Goal: Check status: Verify the current state of an ongoing process or item

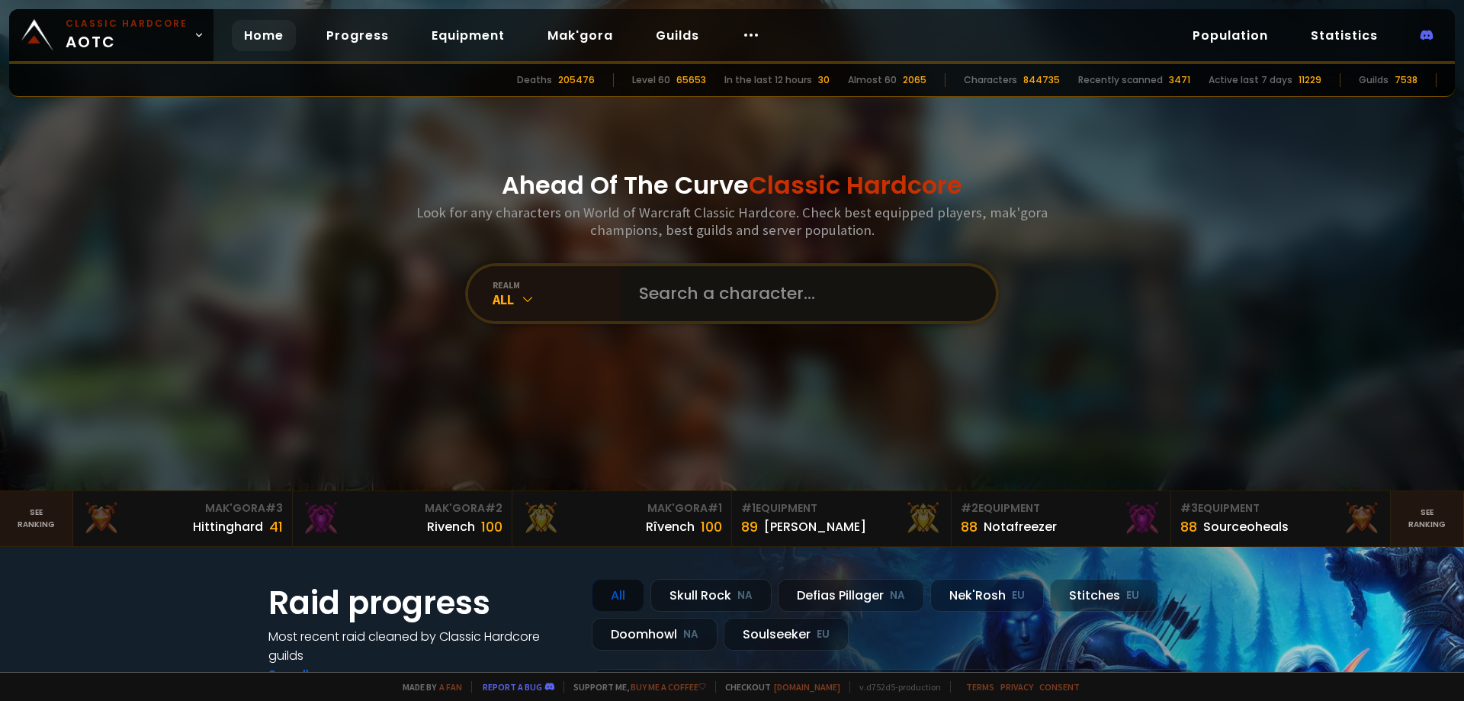
click at [659, 291] on input "text" at bounding box center [804, 293] width 348 height 55
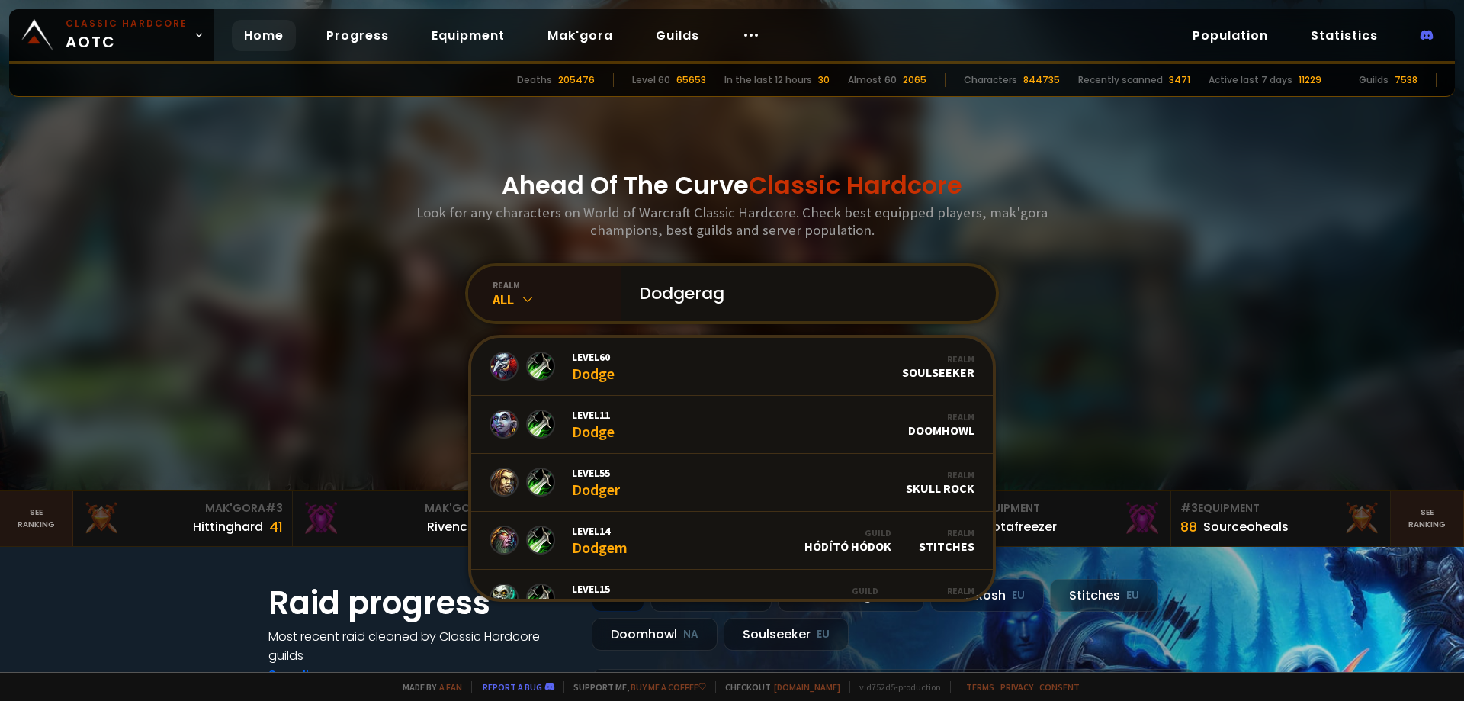
type input "Dodgerage"
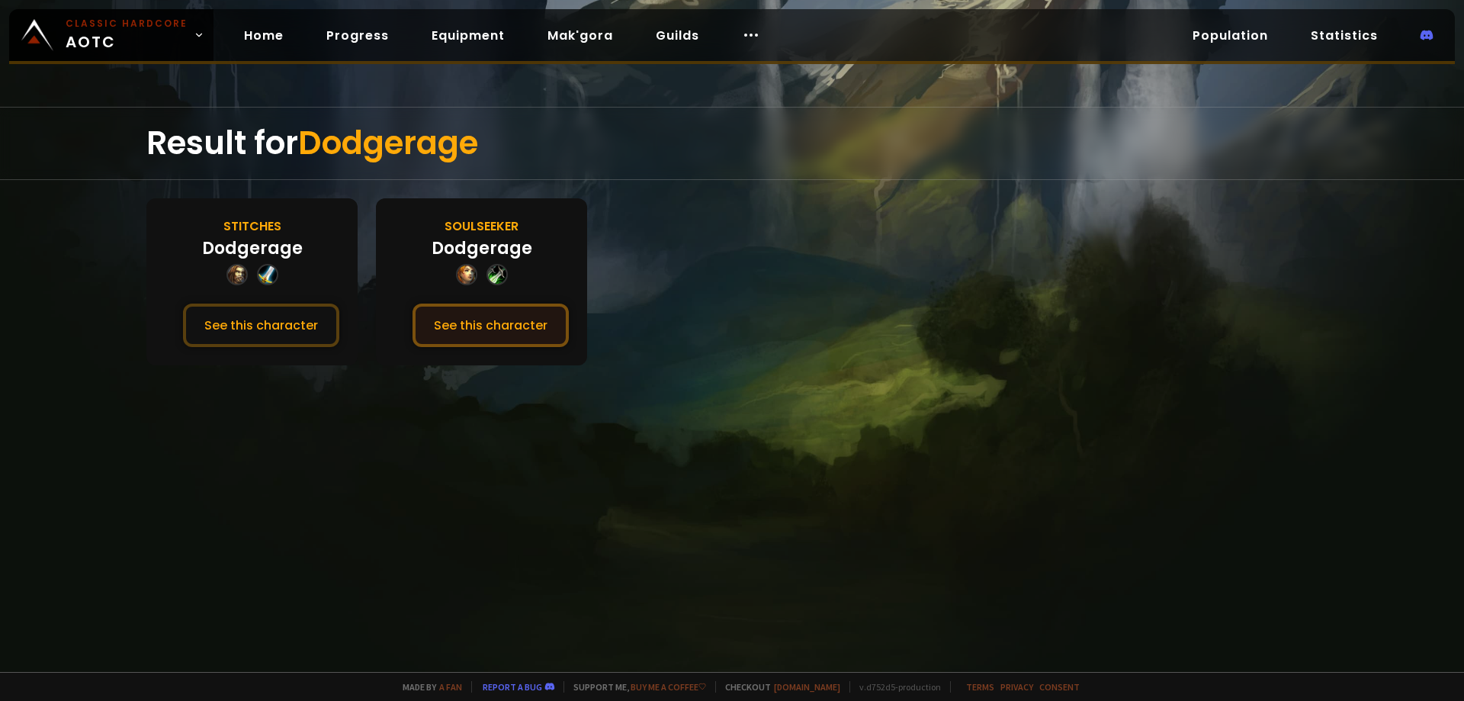
click at [489, 330] on button "See this character" at bounding box center [490, 324] width 156 height 43
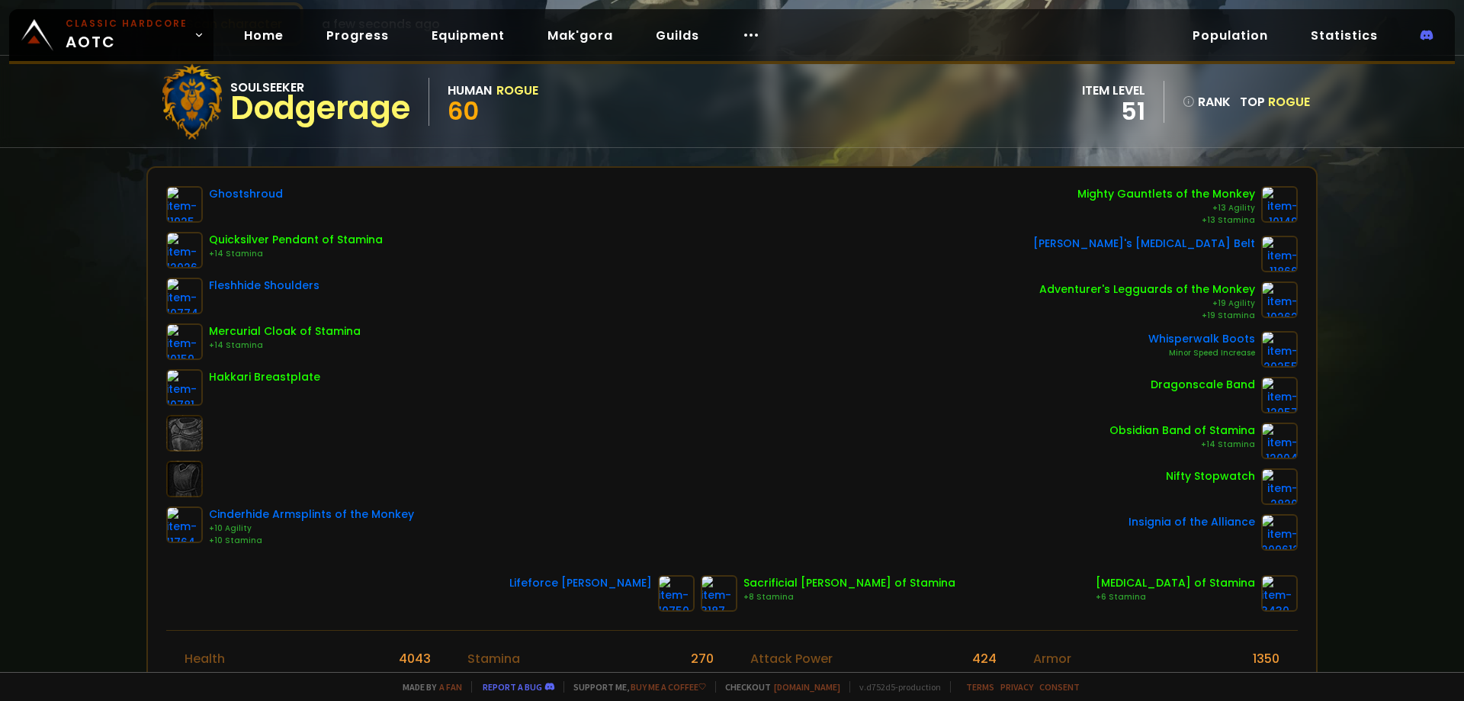
scroll to position [106, 0]
click at [63, 499] on div "Scan character a few seconds ago Soulseeker Dodgerage Human Rogue 60 item level…" at bounding box center [732, 336] width 1464 height 672
